Goal: Task Accomplishment & Management: Manage account settings

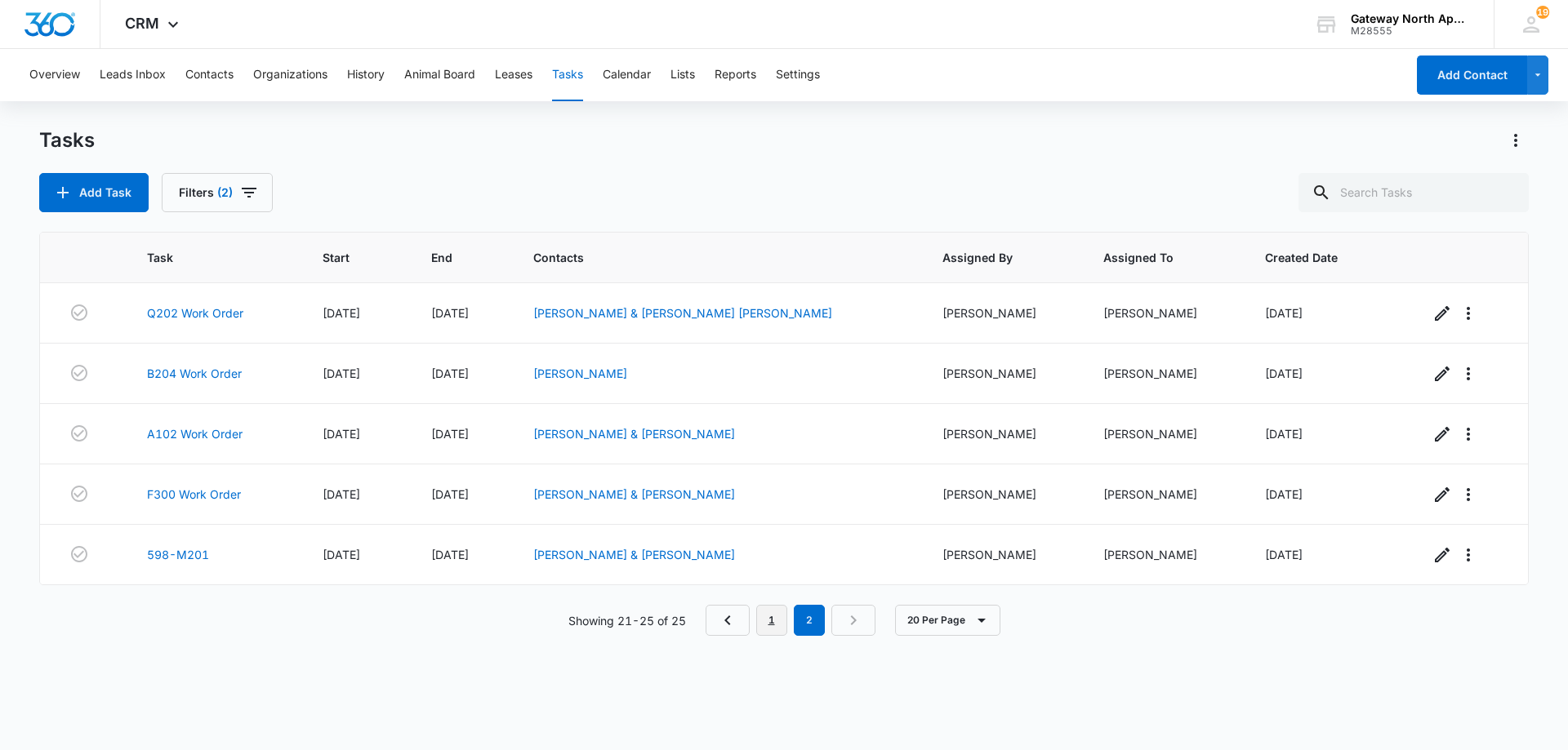
click at [766, 624] on link "1" at bounding box center [771, 620] width 31 height 31
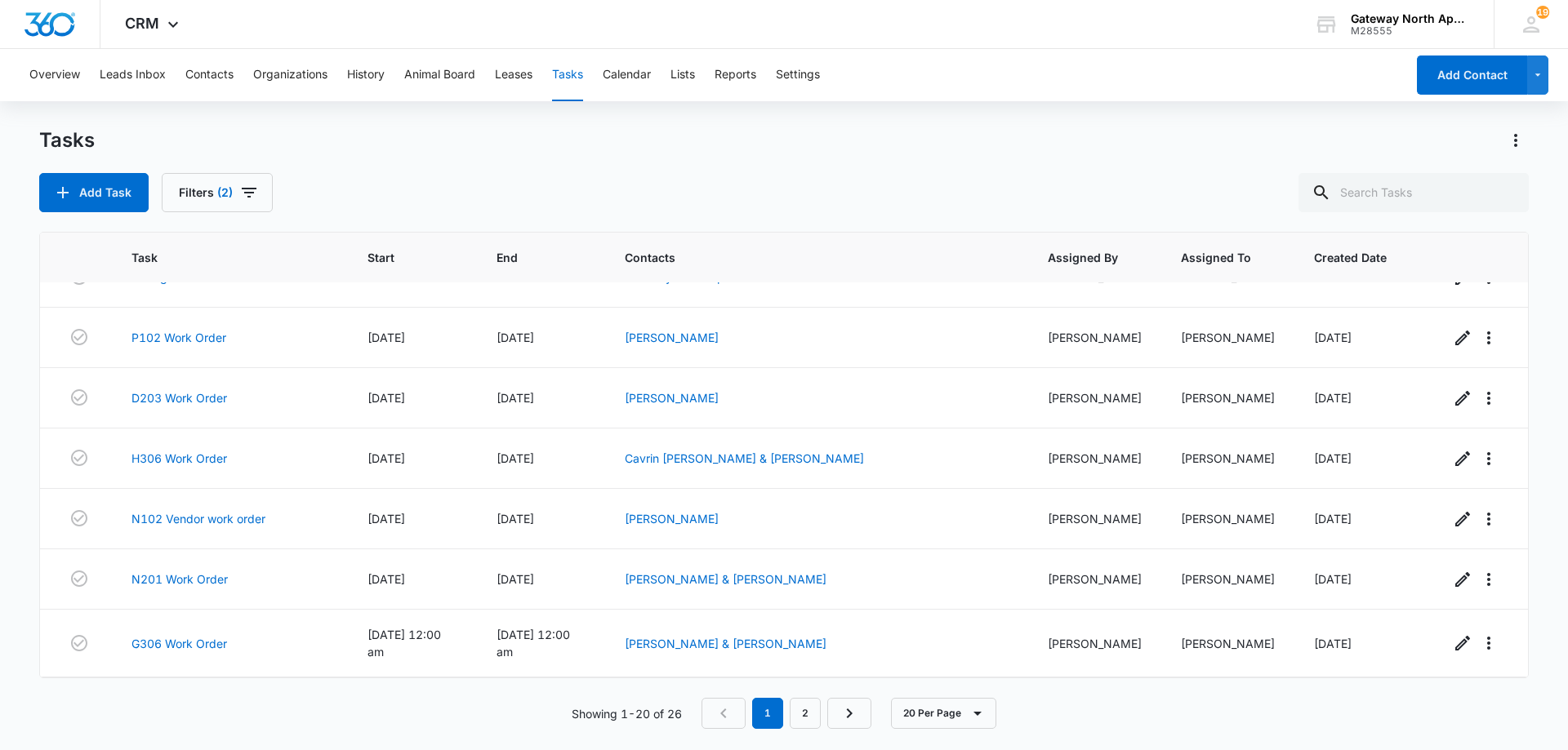
scroll to position [813, 0]
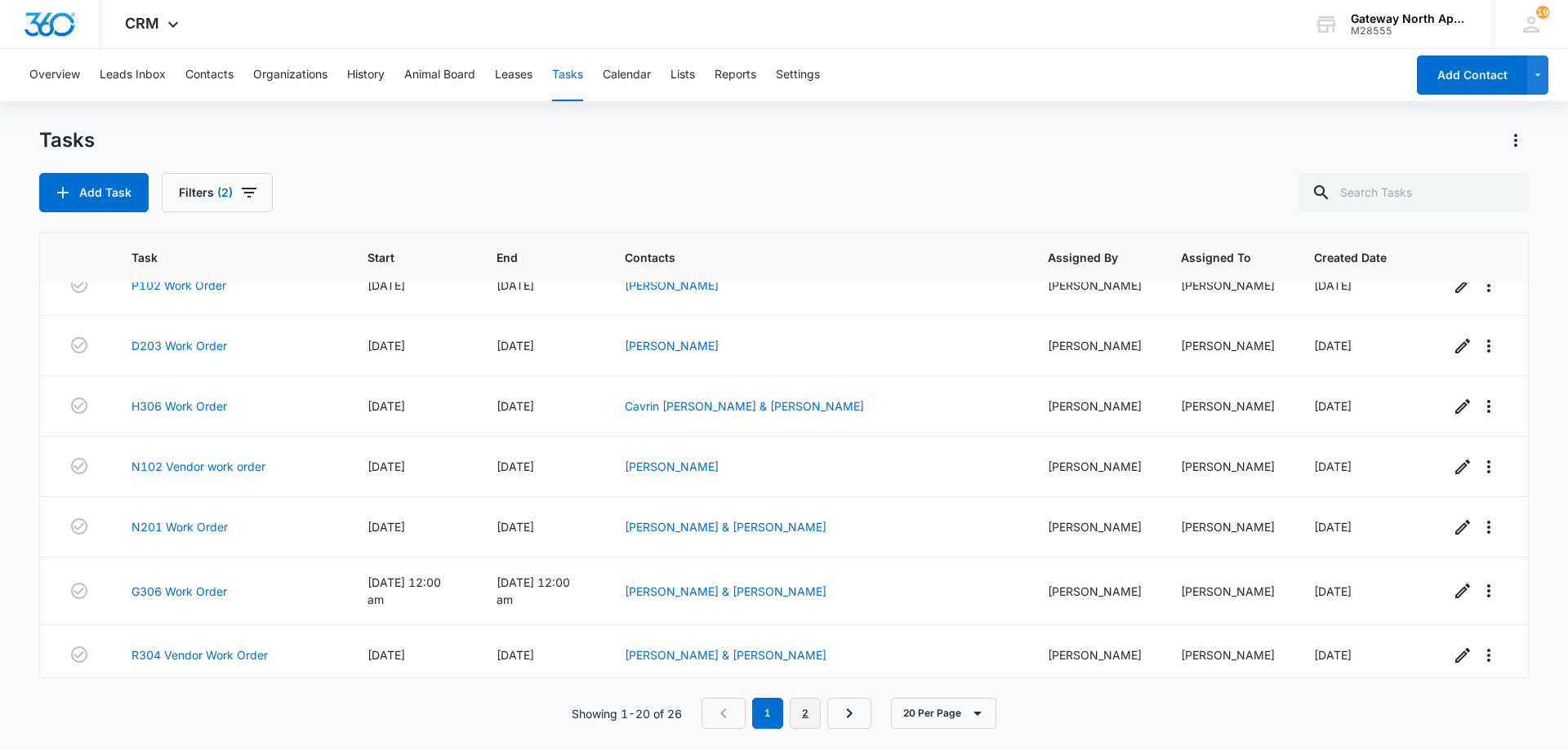
click at [806, 708] on link "2" at bounding box center [805, 713] width 31 height 31
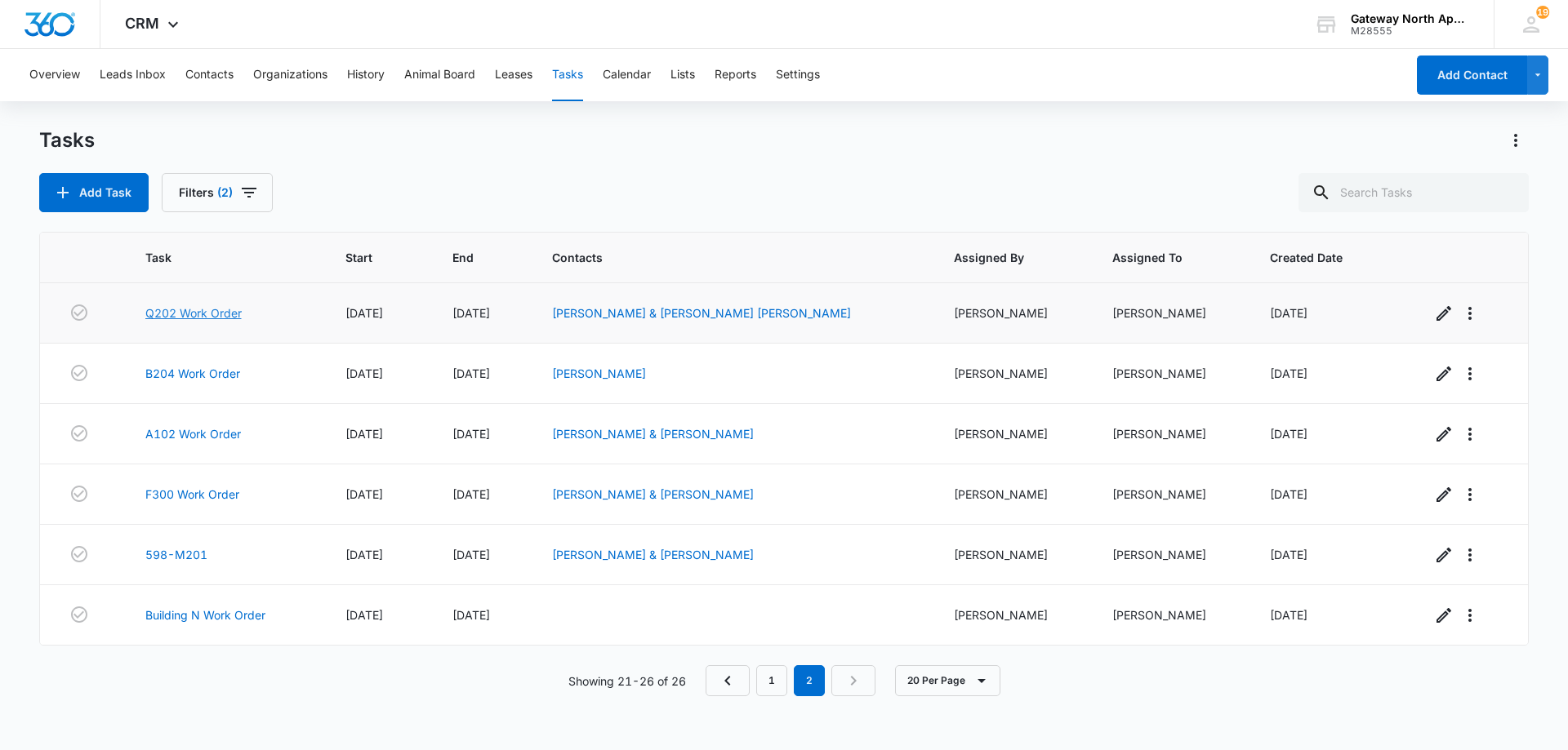
click at [203, 311] on link "Q202 Work Order" at bounding box center [193, 312] width 97 height 17
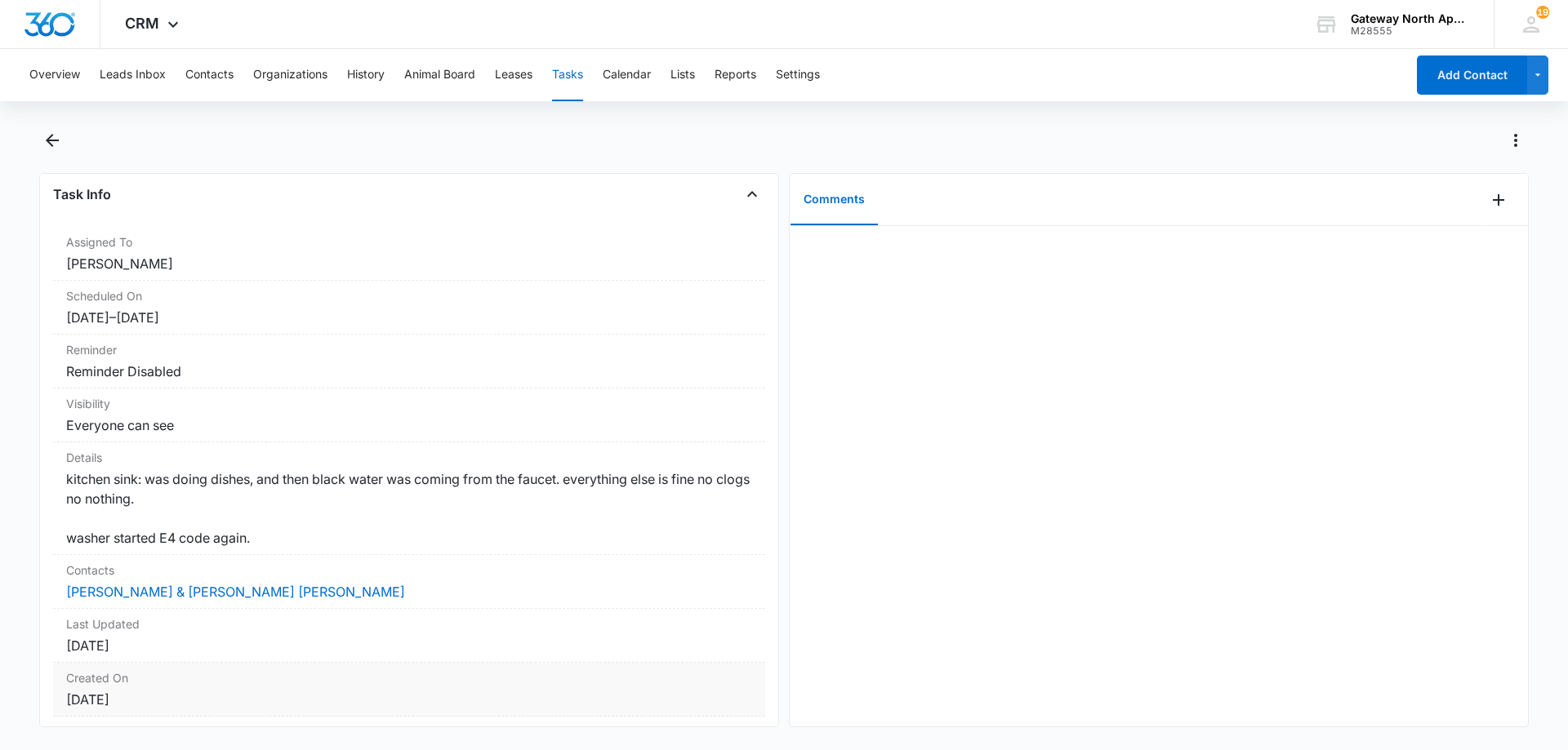
scroll to position [204, 0]
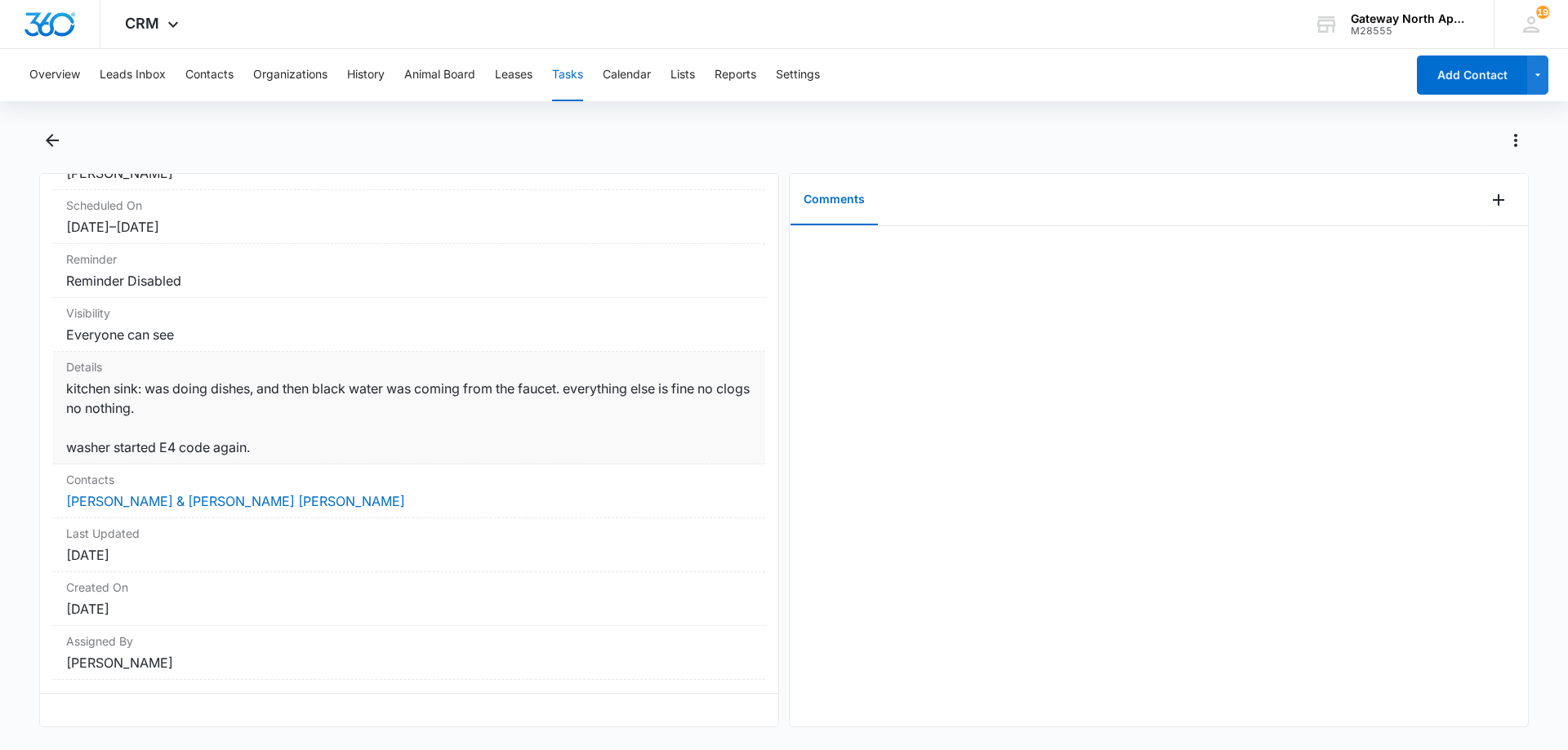
click at [342, 426] on dd "kitchen sink: was doing dishes, and then black water was coming from the faucet…" at bounding box center [409, 418] width 686 height 79
click at [58, 145] on icon "Back" at bounding box center [52, 141] width 20 height 20
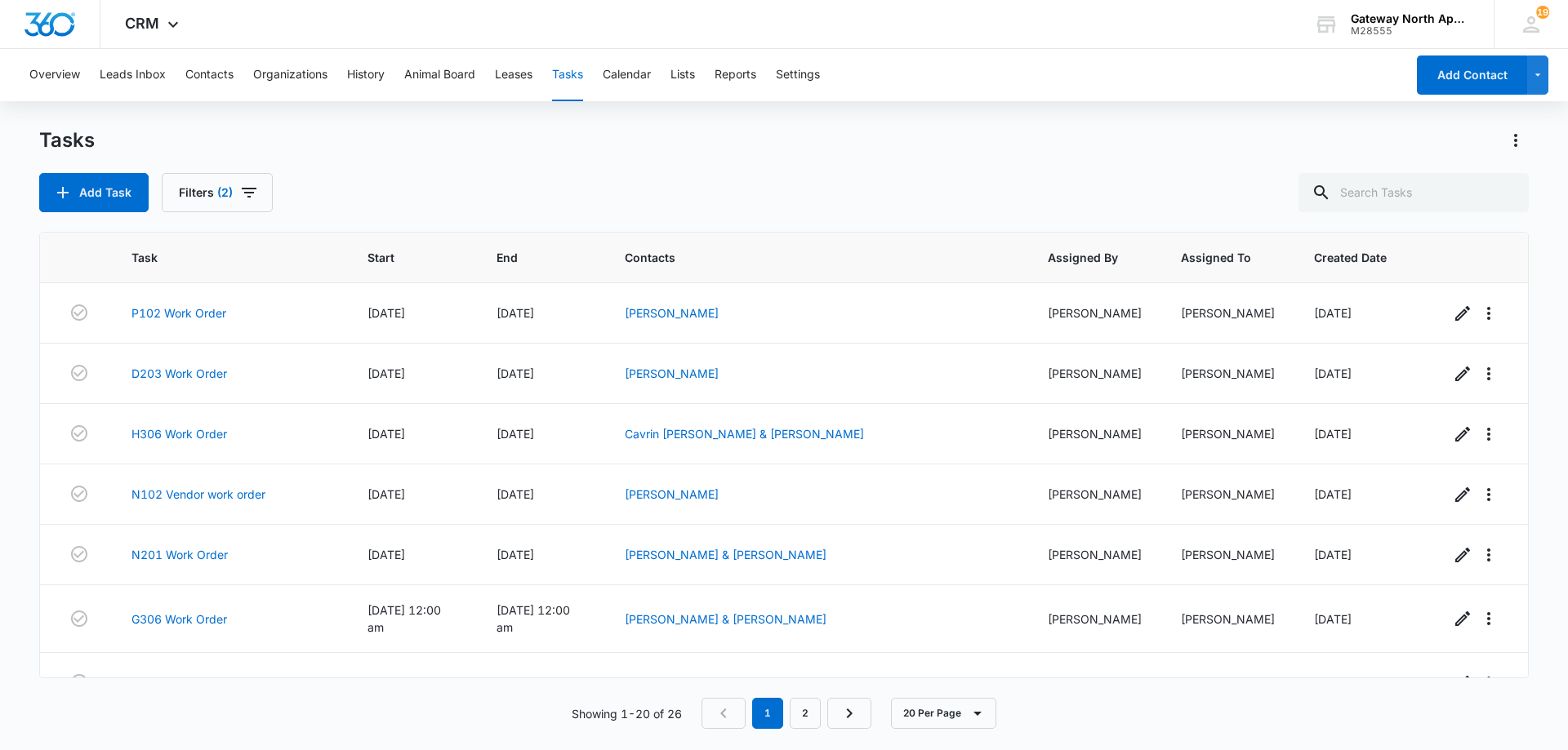
scroll to position [813, 0]
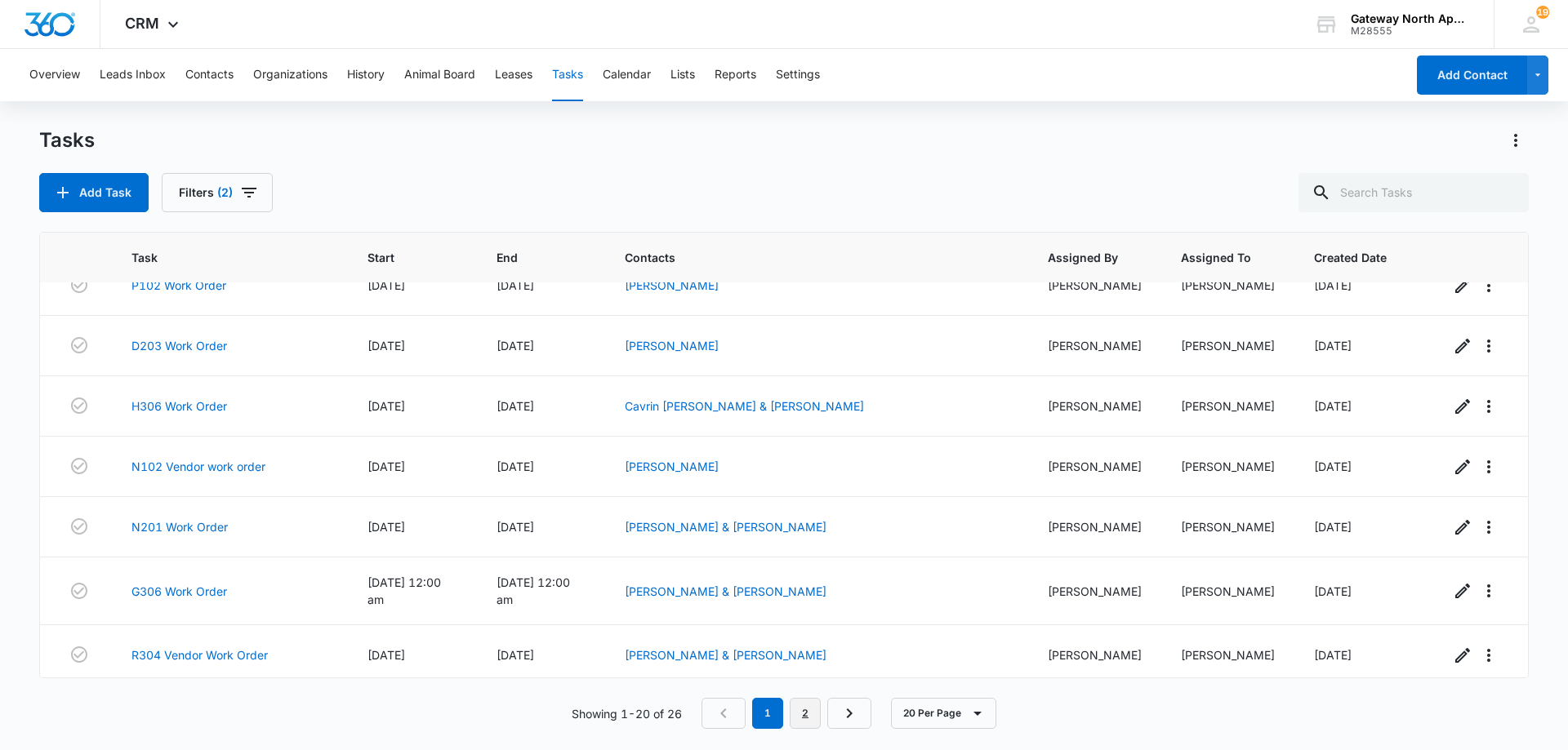
click at [805, 716] on link "2" at bounding box center [805, 713] width 31 height 31
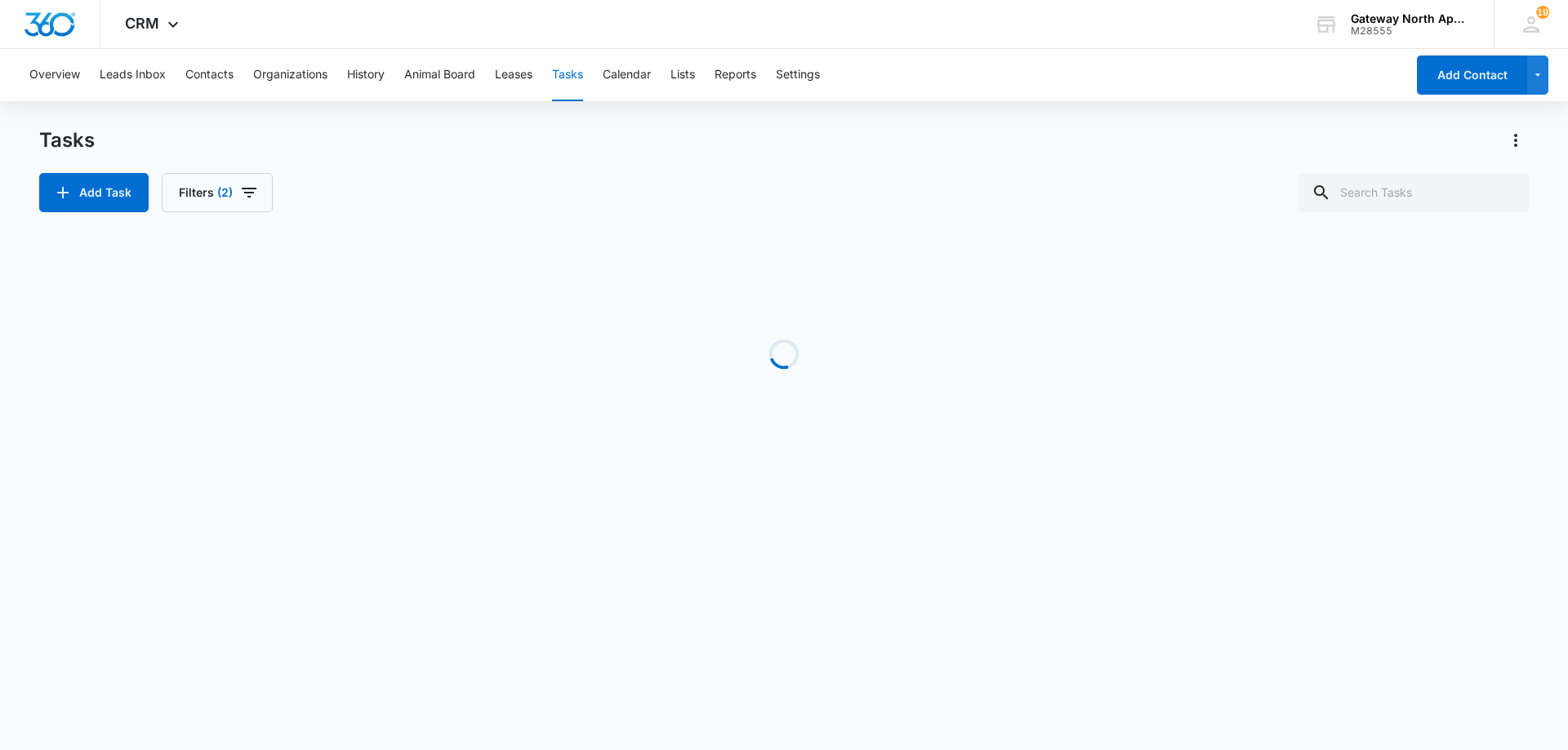
scroll to position [0, 0]
